Goal: Check status

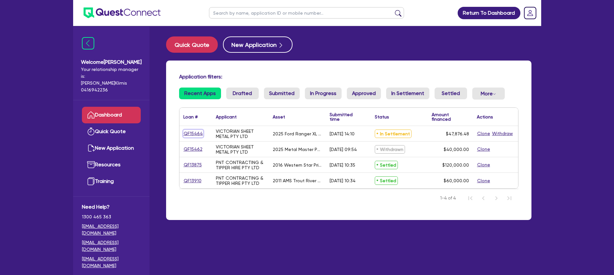
click at [191, 134] on link "QF15464" at bounding box center [193, 133] width 20 height 7
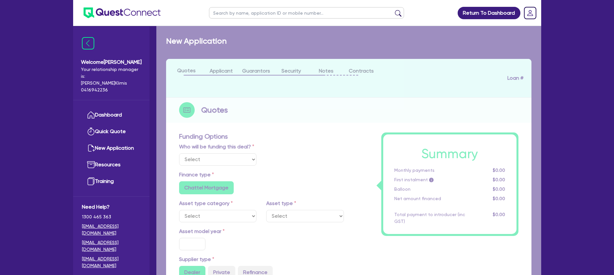
select select "Quest Finance - Platform Funding"
select select "CARS_AND_LIGHT_TRUCKS"
type input "2025"
type input "59,845.6"
type input "11,969.12"
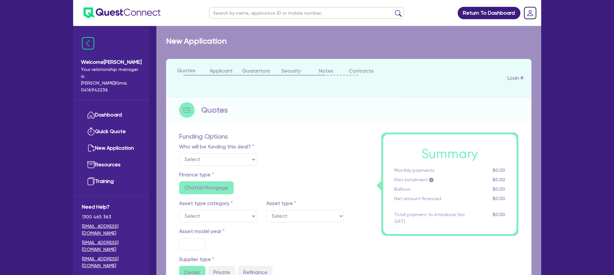
radio input "true"
type input "17.95"
type input "150"
select select "PASSENGER_VEHICLES"
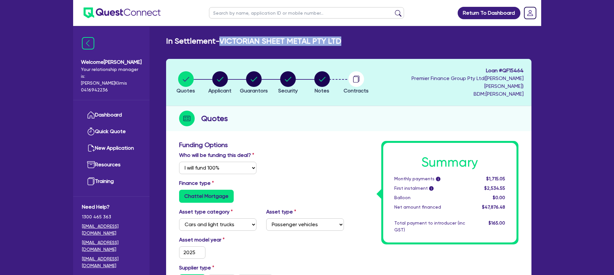
drag, startPoint x: 340, startPoint y: 42, endPoint x: 223, endPoint y: 39, distance: 116.8
click at [223, 39] on h2 "In Settlement - VICTORIAN SHEET METAL PTY LTD" at bounding box center [253, 40] width 175 height 9
copy h2 "VICTORIAN SHEET METAL PTY LTD"
click at [518, 72] on span "Loan # QF15464" at bounding box center [449, 71] width 149 height 8
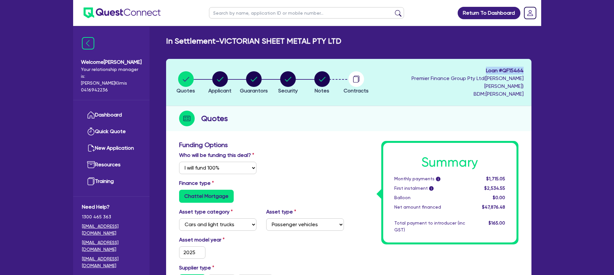
drag, startPoint x: 523, startPoint y: 71, endPoint x: 486, endPoint y: 70, distance: 37.4
click at [486, 70] on span "Loan # QF15464" at bounding box center [449, 71] width 149 height 8
copy span "Loan # QF15464"
